Goal: Navigation & Orientation: Find specific page/section

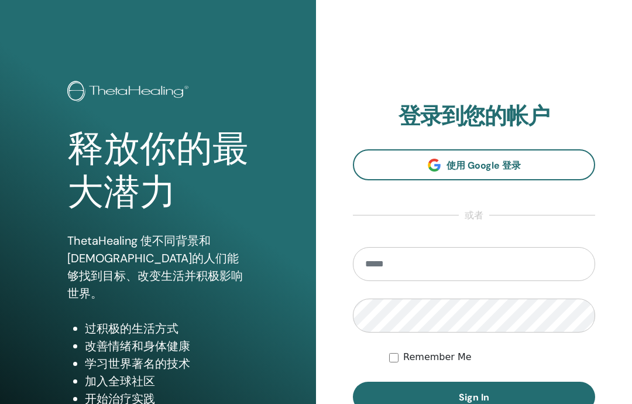
click at [449, 254] on input "email" at bounding box center [474, 264] width 242 height 34
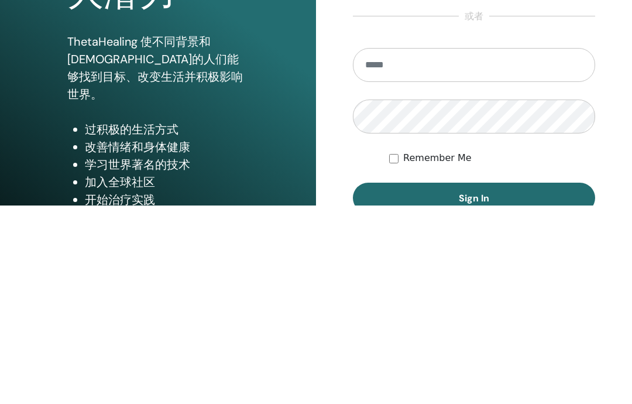
type input "**********"
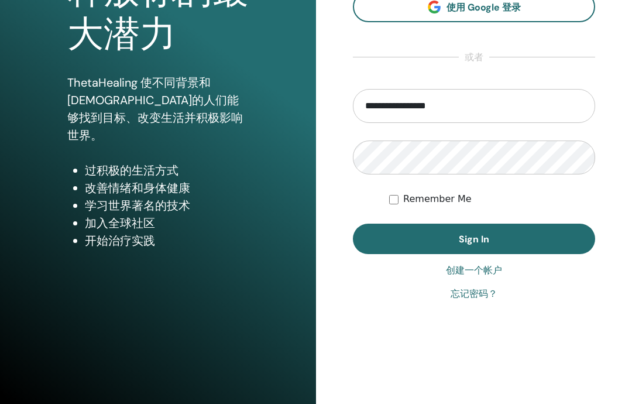
click at [460, 233] on span "Sign In" at bounding box center [474, 239] width 30 height 12
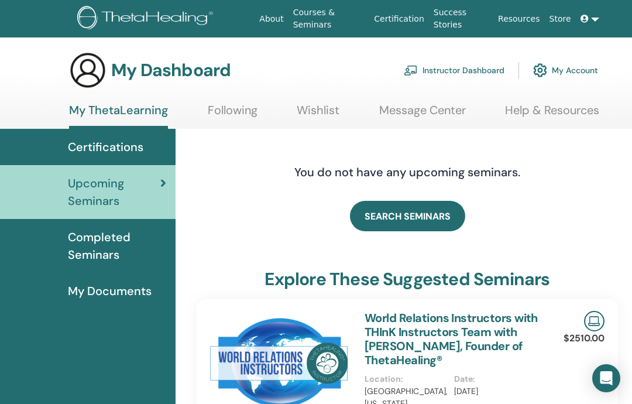
click at [114, 146] on span "Certifications" at bounding box center [105, 147] width 75 height 18
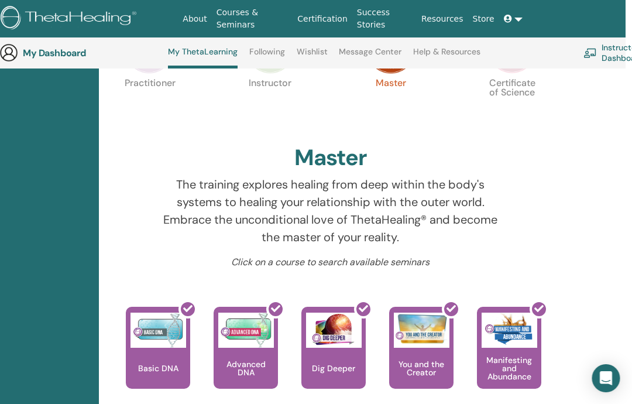
scroll to position [301, 77]
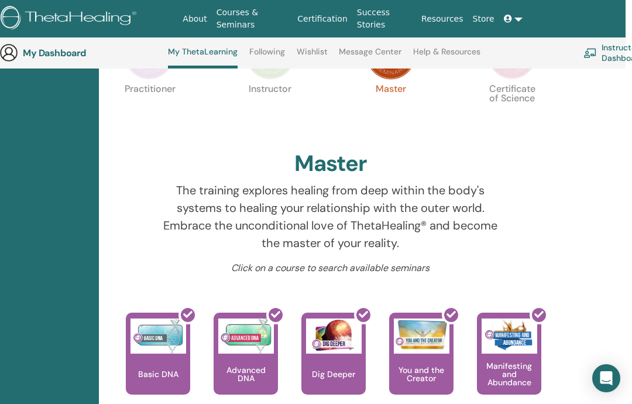
click at [518, 79] on img at bounding box center [511, 54] width 49 height 49
click at [508, 80] on img at bounding box center [511, 54] width 49 height 49
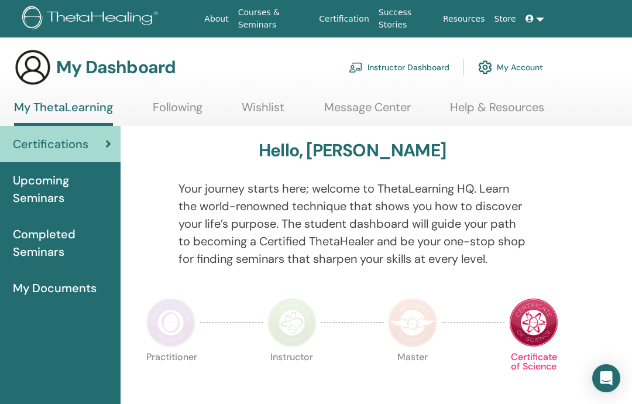
scroll to position [2, 55]
